Goal: Use online tool/utility: Utilize a website feature to perform a specific function

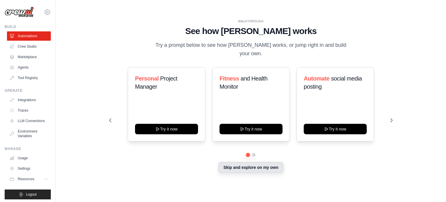
click at [235, 165] on button "Skip and explore on my own" at bounding box center [250, 167] width 65 height 11
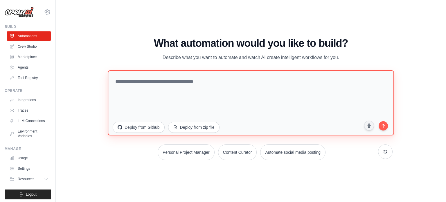
click at [187, 80] on textarea at bounding box center [251, 102] width 286 height 65
click at [191, 81] on textarea at bounding box center [251, 102] width 286 height 65
paste textarea "**********"
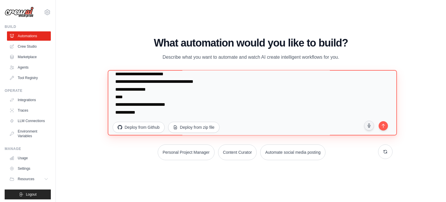
scroll to position [5928, 0]
type textarea "**********"
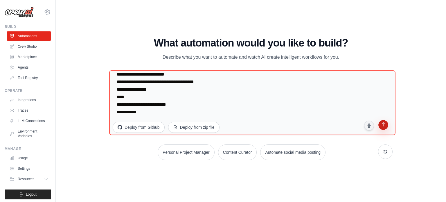
click at [381, 124] on icon "submit" at bounding box center [383, 125] width 6 height 6
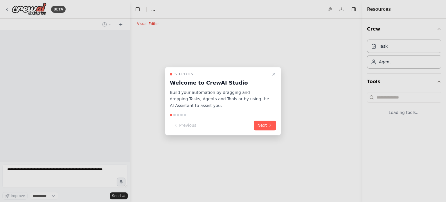
select select "****"
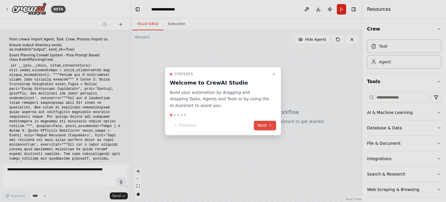
scroll to position [2482, 0]
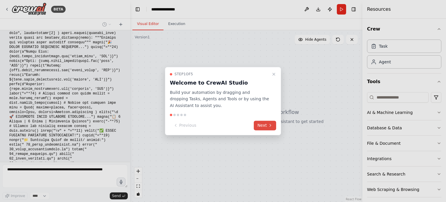
click at [270, 124] on icon at bounding box center [270, 125] width 5 height 5
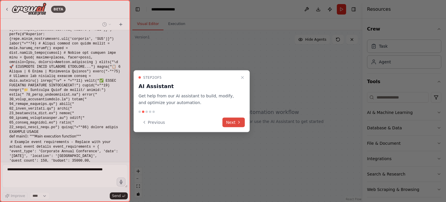
click at [239, 125] on button "Next" at bounding box center [233, 122] width 22 height 10
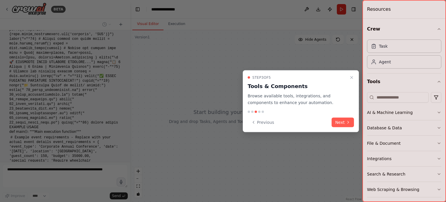
scroll to position [2541, 0]
click at [345, 121] on button "Next" at bounding box center [343, 122] width 22 height 10
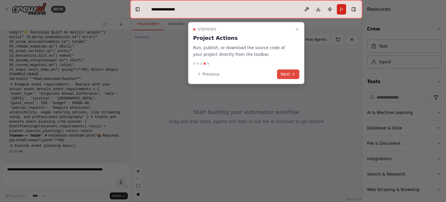
click at [296, 73] on button "Next" at bounding box center [288, 74] width 22 height 10
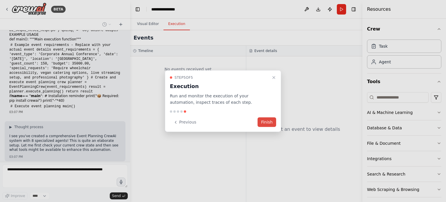
scroll to position [2633, 0]
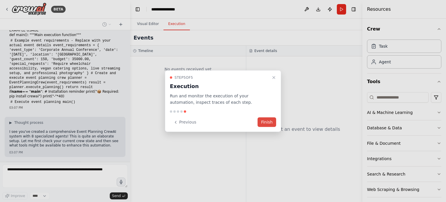
click at [270, 122] on button "Finish" at bounding box center [267, 122] width 19 height 10
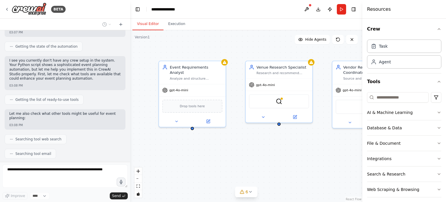
scroll to position [2767, 0]
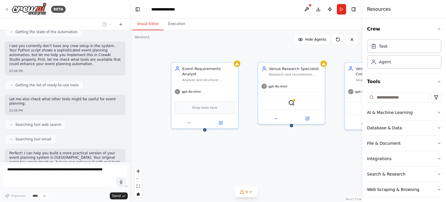
drag, startPoint x: 304, startPoint y: 132, endPoint x: 317, endPoint y: 131, distance: 13.2
click at [317, 131] on div "Event Requirements Analyst Analyze and structure comprehensive event planning r…" at bounding box center [246, 116] width 232 height 172
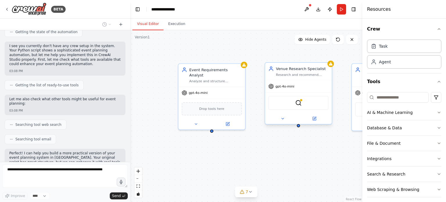
scroll to position [2782, 0]
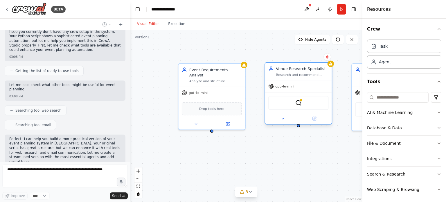
click at [279, 81] on div "gpt-4o-mini" at bounding box center [298, 86] width 67 height 12
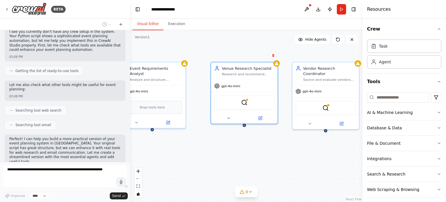
drag, startPoint x: 287, startPoint y: 145, endPoint x: 227, endPoint y: 143, distance: 59.6
click at [227, 143] on div "Event Requirements Analyst Analyze and structure comprehensive event planning r…" at bounding box center [246, 116] width 232 height 172
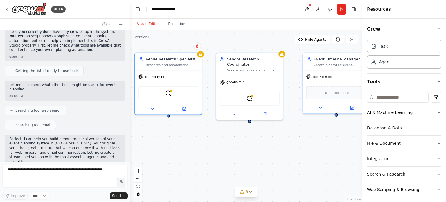
drag, startPoint x: 272, startPoint y: 146, endPoint x: 225, endPoint y: 140, distance: 47.1
click at [222, 140] on div "Event Requirements Analyst Analyze and structure comprehensive event planning r…" at bounding box center [246, 116] width 232 height 172
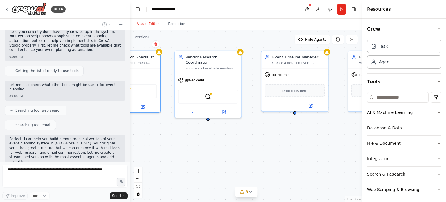
drag, startPoint x: 271, startPoint y: 140, endPoint x: 214, endPoint y: 141, distance: 56.6
click at [217, 140] on div "Event Requirements Analyst Analyze and structure comprehensive event planning r…" at bounding box center [246, 116] width 232 height 172
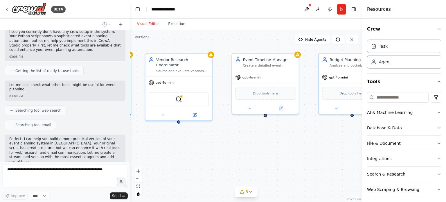
drag, startPoint x: 284, startPoint y: 134, endPoint x: 217, endPoint y: 136, distance: 66.5
click at [217, 136] on div "Event Requirements Analyst Analyze and structure comprehensive event planning r…" at bounding box center [246, 116] width 232 height 172
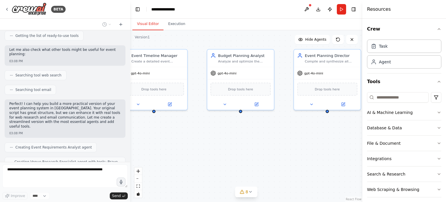
drag, startPoint x: 264, startPoint y: 139, endPoint x: 245, endPoint y: 140, distance: 18.7
click at [202, 133] on div ".deletable-edge-delete-btn { width: 20px; height: 20px; border: 0px solid #ffff…" at bounding box center [246, 116] width 232 height 172
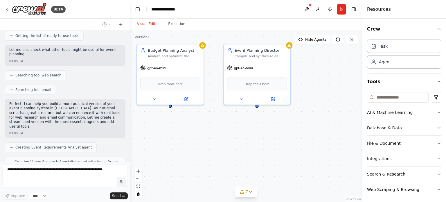
drag, startPoint x: 271, startPoint y: 139, endPoint x: 212, endPoint y: 139, distance: 58.4
click at [199, 134] on div ".deletable-edge-delete-btn { width: 20px; height: 20px; border: 0px solid #ffff…" at bounding box center [246, 116] width 232 height 172
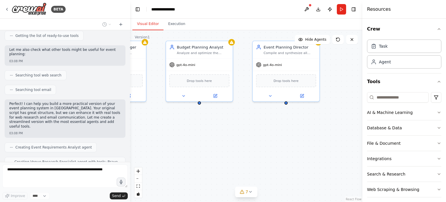
drag, startPoint x: 257, startPoint y: 144, endPoint x: 287, endPoint y: 141, distance: 29.8
click at [287, 141] on div ".deletable-edge-delete-btn { width: 20px; height: 20px; border: 0px solid #ffff…" at bounding box center [246, 116] width 232 height 172
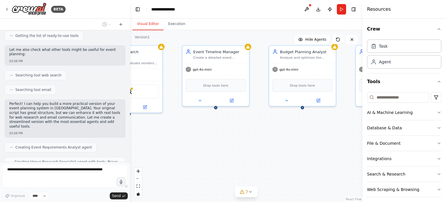
drag, startPoint x: 199, startPoint y: 138, endPoint x: 286, endPoint y: 148, distance: 87.4
click at [323, 148] on div ".deletable-edge-delete-btn { width: 20px; height: 20px; border: 0px solid #ffff…" at bounding box center [246, 116] width 232 height 172
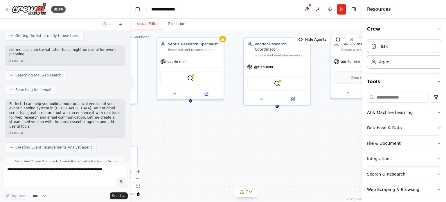
drag, startPoint x: 224, startPoint y: 144, endPoint x: 343, endPoint y: 130, distance: 119.9
click at [351, 130] on div ".deletable-edge-delete-btn { width: 20px; height: 20px; border: 0px solid #ffff…" at bounding box center [246, 116] width 232 height 172
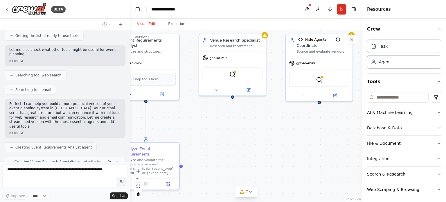
drag, startPoint x: 314, startPoint y: 133, endPoint x: 395, endPoint y: 133, distance: 81.3
click at [402, 133] on div "BETA from crewai import Agent, Task, Crew, Process import os Ensure output dire…" at bounding box center [223, 101] width 446 height 202
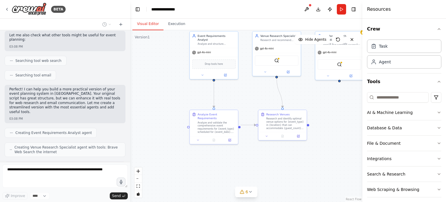
drag, startPoint x: 293, startPoint y: 134, endPoint x: 248, endPoint y: 100, distance: 55.9
click at [248, 100] on div ".deletable-edge-delete-btn { width: 20px; height: 20px; border: 0px solid #ffff…" at bounding box center [246, 116] width 232 height 172
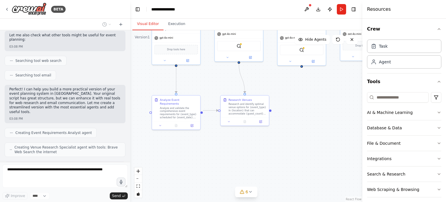
scroll to position [2846, 0]
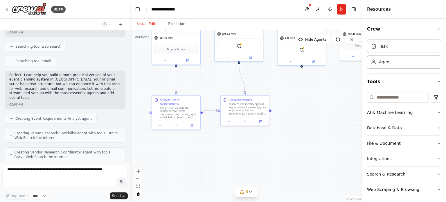
drag, startPoint x: 330, startPoint y: 121, endPoint x: 299, endPoint y: 108, distance: 33.4
click at [299, 108] on div ".deletable-edge-delete-btn { width: 20px; height: 20px; border: 0px solid #ffff…" at bounding box center [246, 116] width 232 height 172
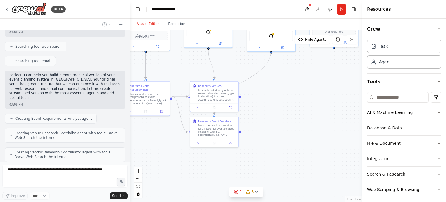
drag, startPoint x: 325, startPoint y: 126, endPoint x: 296, endPoint y: 112, distance: 31.7
click at [296, 112] on div ".deletable-edge-delete-btn { width: 20px; height: 20px; border: 0px solid #ffff…" at bounding box center [246, 116] width 232 height 172
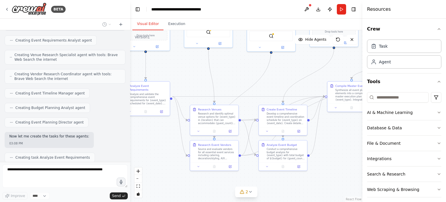
scroll to position [2938, 0]
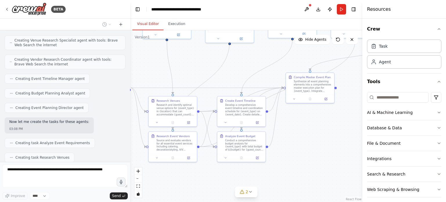
drag, startPoint x: 336, startPoint y: 149, endPoint x: 283, endPoint y: 136, distance: 55.0
click at [283, 136] on div ".deletable-edge-delete-btn { width: 20px; height: 20px; border: 0px solid #ffff…" at bounding box center [246, 116] width 232 height 172
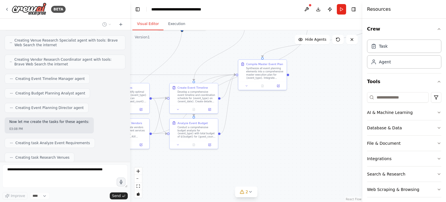
drag, startPoint x: 304, startPoint y: 140, endPoint x: 275, endPoint y: 136, distance: 28.5
click at [275, 136] on div ".deletable-edge-delete-btn { width: 20px; height: 20px; border: 0px solid #ffff…" at bounding box center [246, 116] width 232 height 172
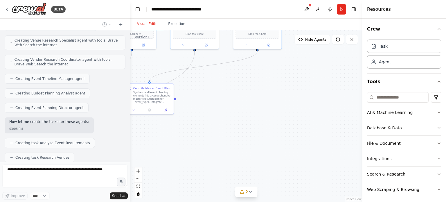
drag, startPoint x: 338, startPoint y: 142, endPoint x: 244, endPoint y: 169, distance: 98.0
click at [245, 169] on div ".deletable-edge-delete-btn { width: 20px; height: 20px; border: 0px solid #ffff…" at bounding box center [246, 116] width 232 height 172
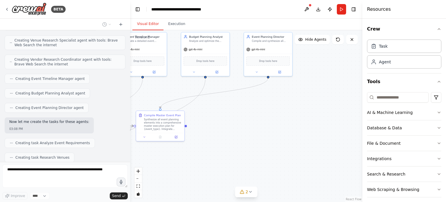
drag, startPoint x: 336, startPoint y: 134, endPoint x: 354, endPoint y: 160, distance: 31.6
click at [354, 160] on div ".deletable-edge-delete-btn { width: 20px; height: 20px; border: 0px solid #ffff…" at bounding box center [246, 116] width 232 height 172
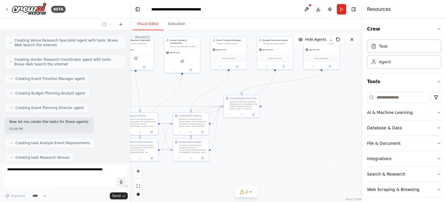
drag, startPoint x: 243, startPoint y: 154, endPoint x: 291, endPoint y: 132, distance: 52.6
click at [291, 132] on div ".deletable-edge-delete-btn { width: 20px; height: 20px; border: 0px solid #ffff…" at bounding box center [246, 116] width 232 height 172
click at [250, 191] on icon at bounding box center [250, 191] width 5 height 5
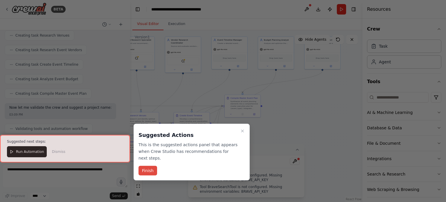
click at [149, 166] on button "Finish" at bounding box center [148, 171] width 19 height 10
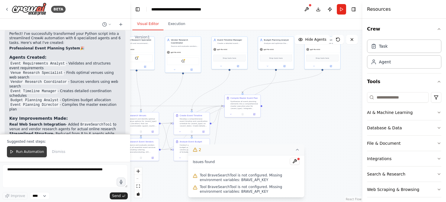
click at [30, 151] on span "Run Automation" at bounding box center [30, 151] width 28 height 5
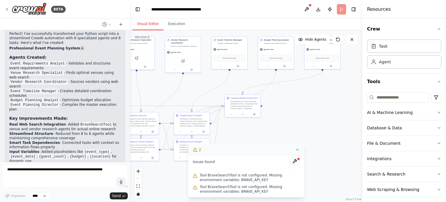
scroll to position [3156, 0]
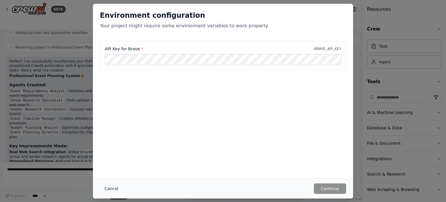
click at [113, 189] on button "Cancel" at bounding box center [111, 188] width 23 height 10
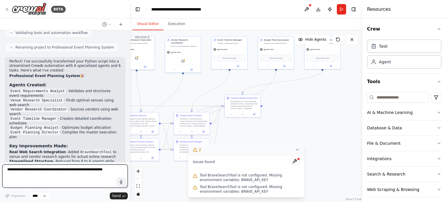
click at [103, 172] on textarea at bounding box center [64, 175] width 125 height 23
click at [96, 170] on textarea at bounding box center [64, 175] width 125 height 23
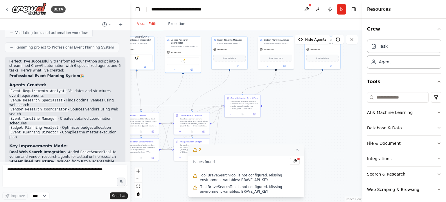
click at [297, 160] on div at bounding box center [298, 158] width 3 height 3
click at [233, 191] on span "Tool BraveSearchTool is not configured. Missing environment variables: BRAVE_AP…" at bounding box center [250, 188] width 100 height 9
click at [297, 151] on icon at bounding box center [297, 149] width 5 height 5
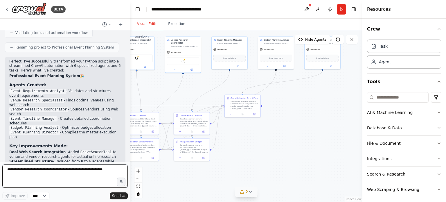
click at [32, 170] on textarea at bounding box center [64, 175] width 125 height 23
paste textarea "**********"
type textarea "**********"
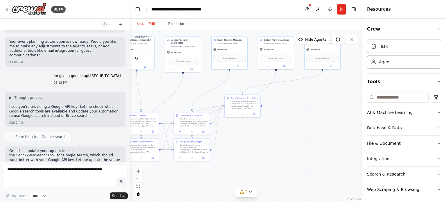
scroll to position [3403, 0]
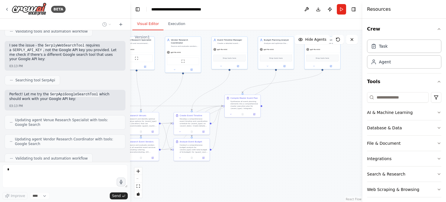
scroll to position [3714, 0]
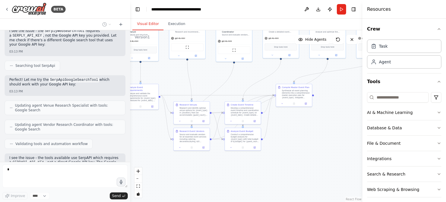
drag, startPoint x: 227, startPoint y: 140, endPoint x: 280, endPoint y: 130, distance: 54.5
click at [280, 130] on div ".deletable-edge-delete-btn { width: 20px; height: 20px; border: 0px solid #ffff…" at bounding box center [246, 116] width 232 height 172
drag, startPoint x: 232, startPoint y: 144, endPoint x: 240, endPoint y: 147, distance: 8.6
click at [240, 147] on div at bounding box center [255, 150] width 36 height 6
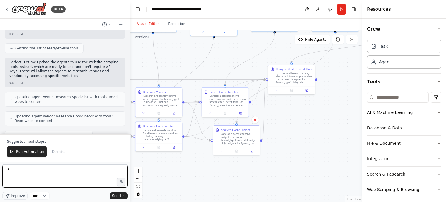
click at [16, 169] on textarea "*" at bounding box center [64, 175] width 125 height 23
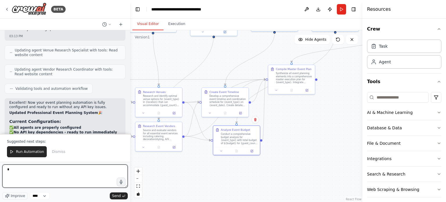
scroll to position [3924, 0]
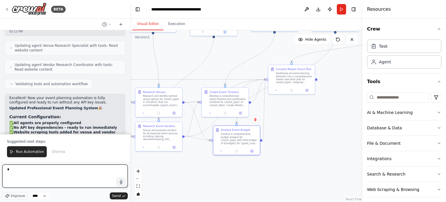
click at [51, 175] on textarea "*" at bounding box center [64, 175] width 125 height 23
paste textarea "**********"
type textarea "**********"
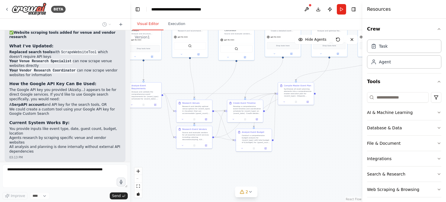
scroll to position [4039, 0]
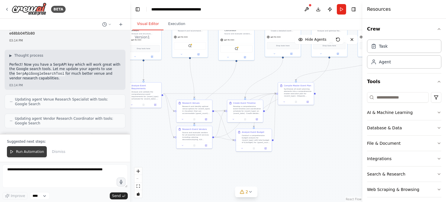
click at [25, 152] on span "Run Automation" at bounding box center [30, 151] width 28 height 5
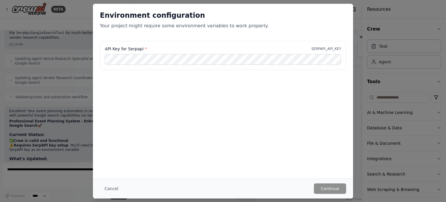
scroll to position [4250, 0]
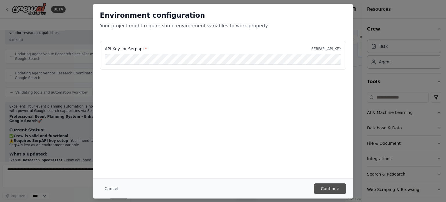
click at [335, 188] on button "Continue" at bounding box center [330, 188] width 32 height 10
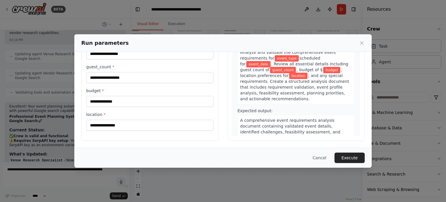
scroll to position [0, 0]
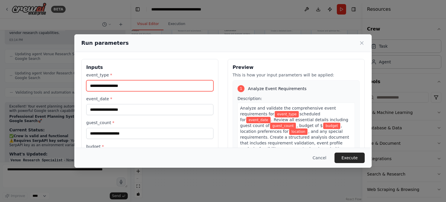
click at [115, 83] on input "event_type *" at bounding box center [149, 85] width 127 height 11
type input "*"
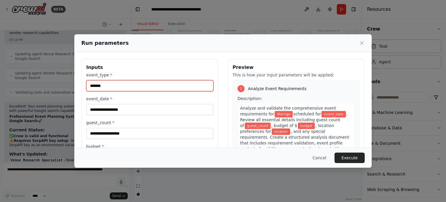
type input "*******"
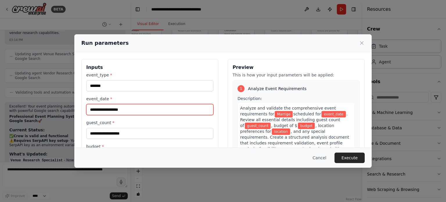
click at [103, 112] on input "event_date *" at bounding box center [149, 109] width 127 height 11
type input "**********"
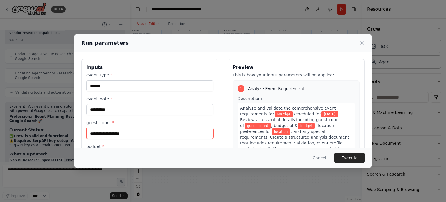
click at [109, 133] on input "guest_count *" at bounding box center [149, 133] width 127 height 11
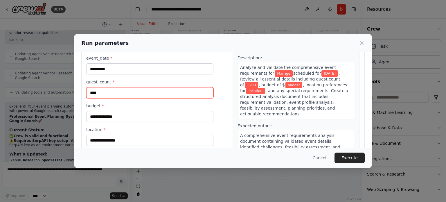
scroll to position [42, 0]
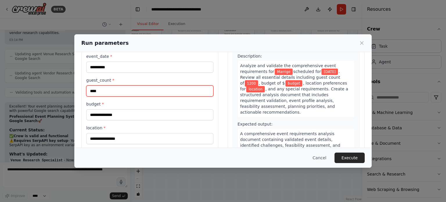
type input "****"
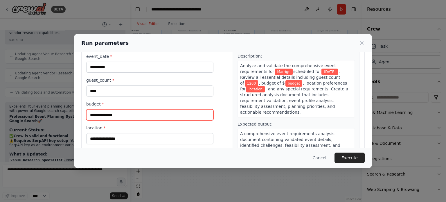
click at [118, 113] on input "budget *" at bounding box center [149, 114] width 127 height 11
type input "******"
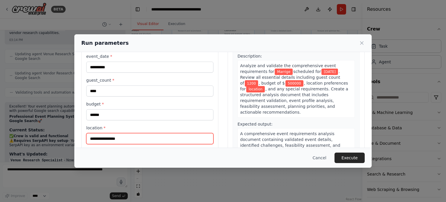
click at [125, 138] on input "location *" at bounding box center [149, 138] width 127 height 11
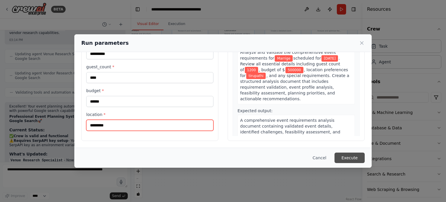
type input "*********"
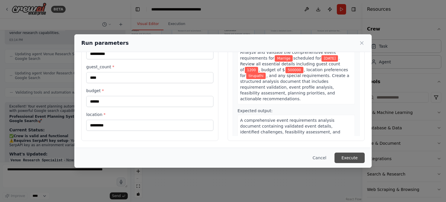
click at [346, 152] on button "Execute" at bounding box center [350, 157] width 30 height 10
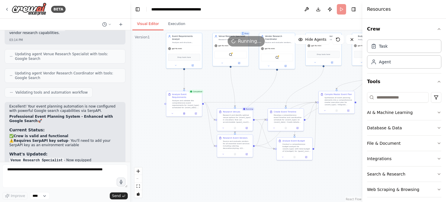
drag, startPoint x: 197, startPoint y: 79, endPoint x: 239, endPoint y: 88, distance: 42.9
click at [239, 88] on div ".deletable-edge-delete-btn { width: 20px; height: 20px; border: 0px solid #ffff…" at bounding box center [246, 116] width 232 height 172
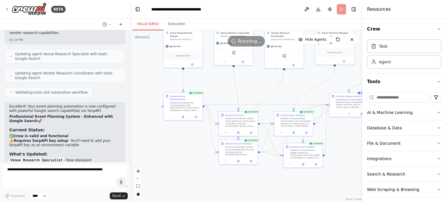
click at [294, 90] on div ".deletable-edge-delete-btn { width: 20px; height: 20px; border: 0px solid #ffff…" at bounding box center [246, 116] width 232 height 172
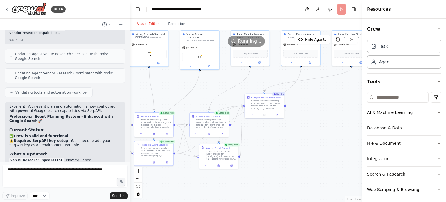
drag, startPoint x: 294, startPoint y: 90, endPoint x: 213, endPoint y: 91, distance: 80.5
click at [209, 91] on div ".deletable-edge-delete-btn { width: 20px; height: 20px; border: 0px solid #ffff…" at bounding box center [246, 116] width 232 height 172
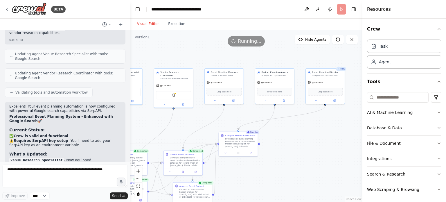
drag, startPoint x: 306, startPoint y: 124, endPoint x: 283, endPoint y: 161, distance: 43.6
click at [281, 162] on div ".deletable-edge-delete-btn { width: 20px; height: 20px; border: 0px solid #ffff…" at bounding box center [246, 116] width 232 height 172
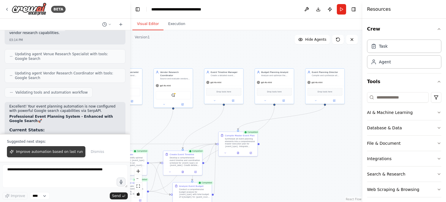
click at [34, 153] on span "Improve automation based on last run" at bounding box center [49, 151] width 67 height 5
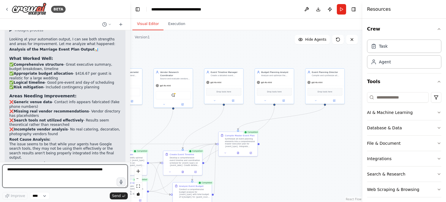
scroll to position [4567, 0]
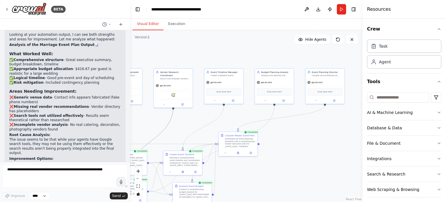
drag, startPoint x: 165, startPoint y: 129, endPoint x: 191, endPoint y: 131, distance: 26.2
click at [191, 131] on div ".deletable-edge-delete-btn { width: 20px; height: 20px; border: 0px solid #ffff…" at bounding box center [246, 116] width 232 height 172
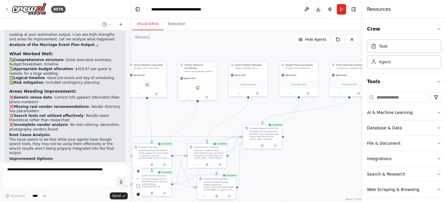
drag, startPoint x: 185, startPoint y: 130, endPoint x: 212, endPoint y: 121, distance: 28.4
click at [212, 121] on div ".deletable-edge-delete-btn { width: 20px; height: 20px; border: 0px solid #ffff…" at bounding box center [246, 116] width 232 height 172
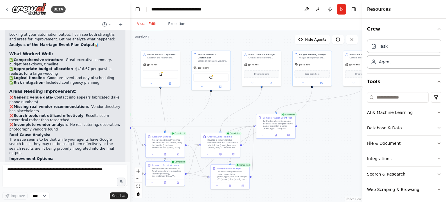
drag, startPoint x: 201, startPoint y: 123, endPoint x: 212, endPoint y: 112, distance: 16.2
click at [213, 112] on div ".deletable-edge-delete-btn { width: 20px; height: 20px; border: 0px solid #ffff…" at bounding box center [246, 116] width 232 height 172
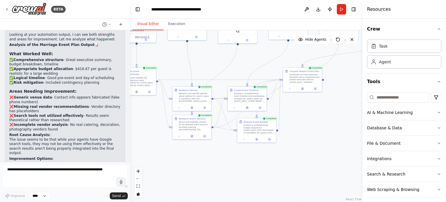
drag, startPoint x: 271, startPoint y: 171, endPoint x: 296, endPoint y: 127, distance: 51.0
click at [296, 127] on div ".deletable-edge-delete-btn { width: 20px; height: 20px; border: 0px solid #ffff…" at bounding box center [246, 116] width 232 height 172
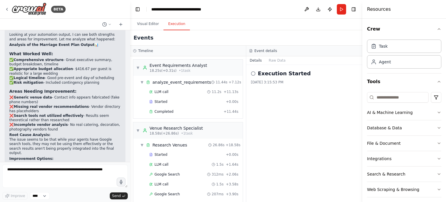
click at [172, 25] on button "Execution" at bounding box center [177, 24] width 26 height 12
click at [253, 71] on circle at bounding box center [253, 73] width 4 height 4
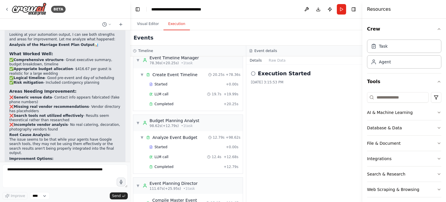
scroll to position [604, 0]
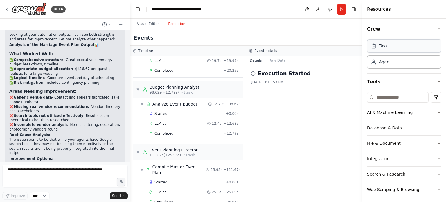
click at [402, 51] on div "Task" at bounding box center [404, 45] width 74 height 13
click at [376, 46] on div "Task" at bounding box center [379, 46] width 17 height 6
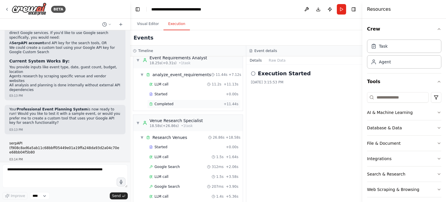
scroll to position [0, 0]
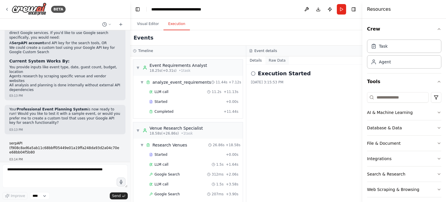
click at [277, 60] on button "Raw Data" at bounding box center [277, 60] width 24 height 8
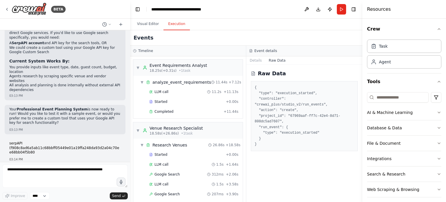
click at [310, 124] on pre "{ "type": "execution_started", "controller": "crewai_plus/studio_v2/run_events"…" at bounding box center [304, 116] width 99 height 62
click at [258, 60] on button "Details" at bounding box center [255, 60] width 19 height 8
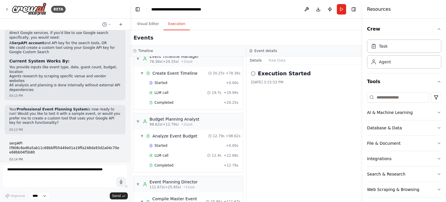
scroll to position [604, 0]
